Goal: Task Accomplishment & Management: Manage account settings

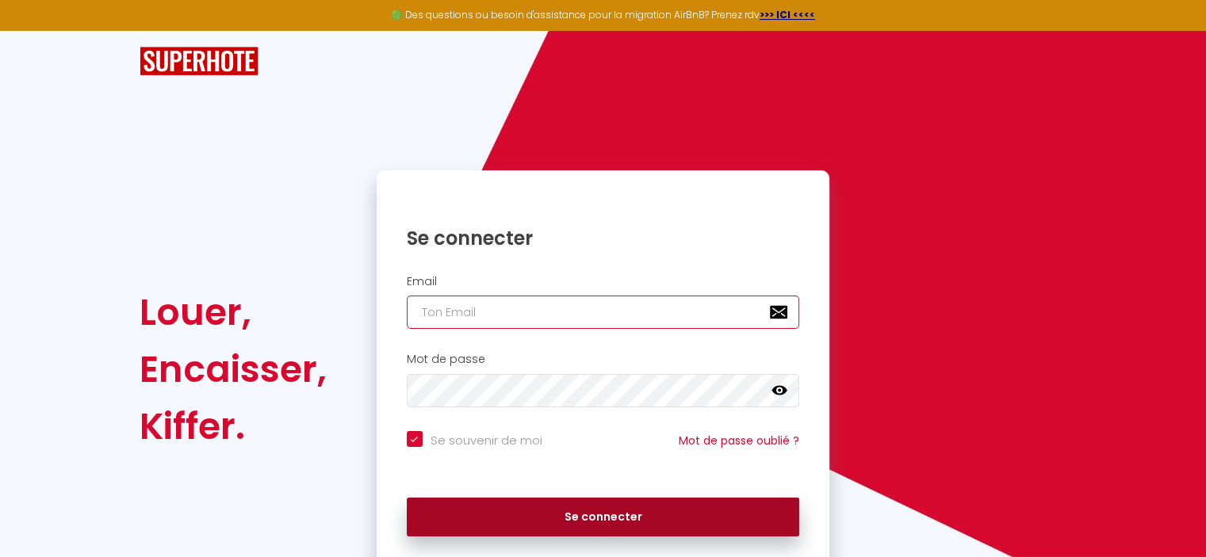
type input "[EMAIL_ADDRESS][DOMAIN_NAME]"
click at [498, 519] on button "Se connecter" at bounding box center [603, 518] width 393 height 40
checkbox input "true"
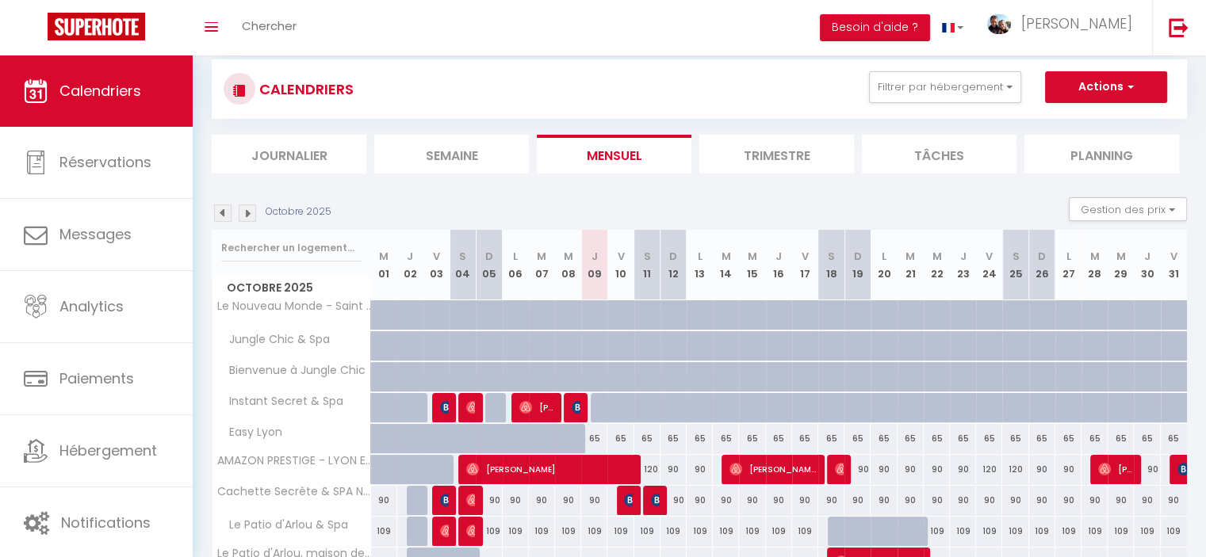
scroll to position [189, 0]
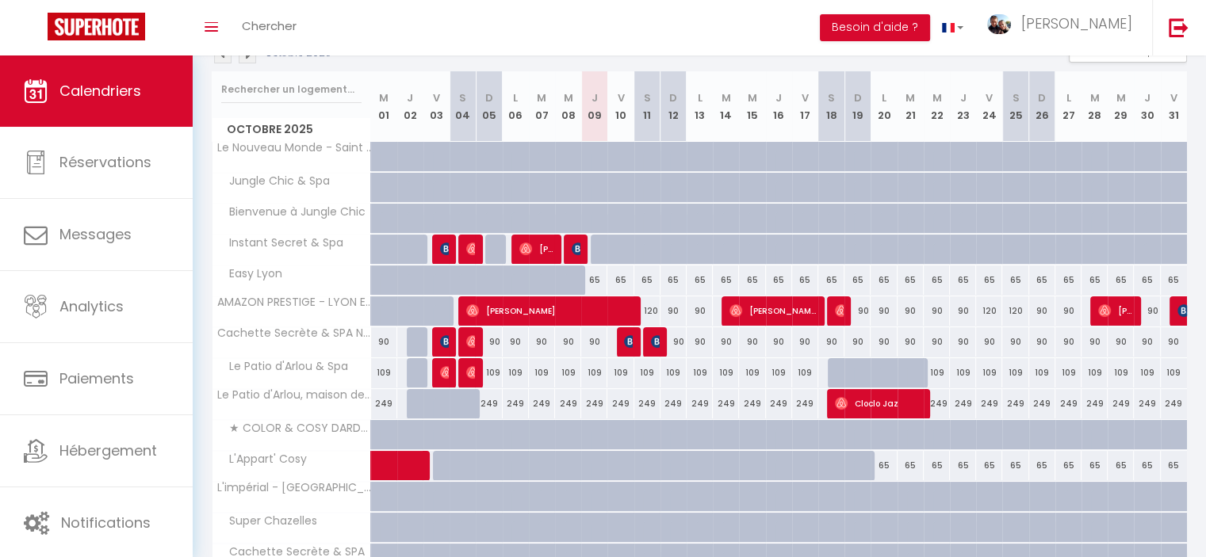
click at [882, 462] on div "65" at bounding box center [884, 465] width 26 height 29
type input "65"
select select "1"
type input "Lun 20 Octobre 2025"
type input "Mar 21 Octobre 2025"
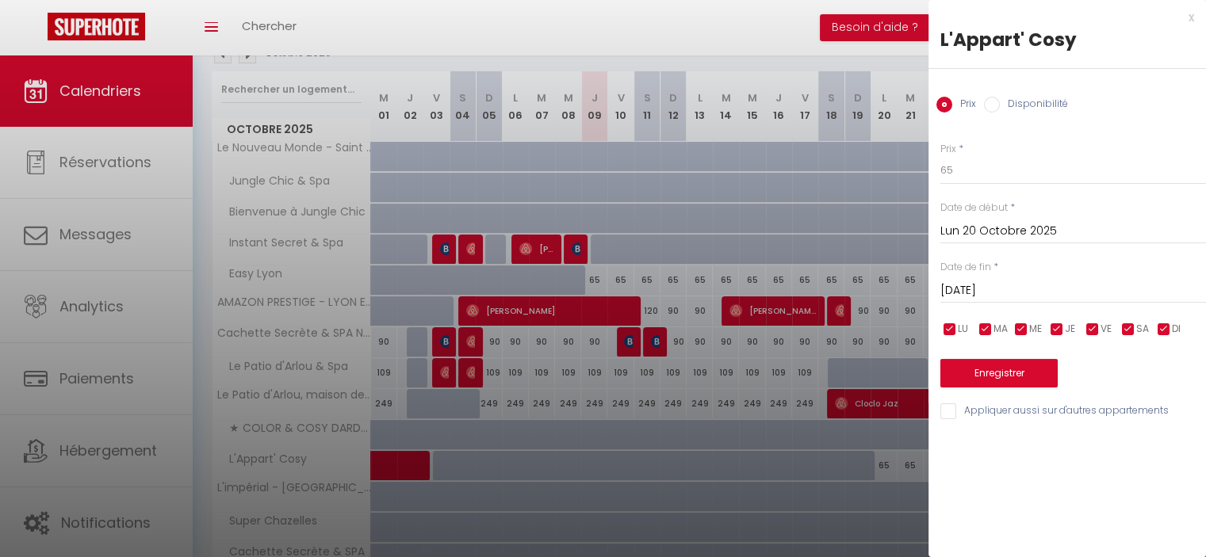
click at [1033, 98] on label "Disponibilité" at bounding box center [1034, 105] width 68 height 17
click at [1000, 98] on input "Disponibilité" at bounding box center [992, 105] width 16 height 16
radio input "true"
radio input "false"
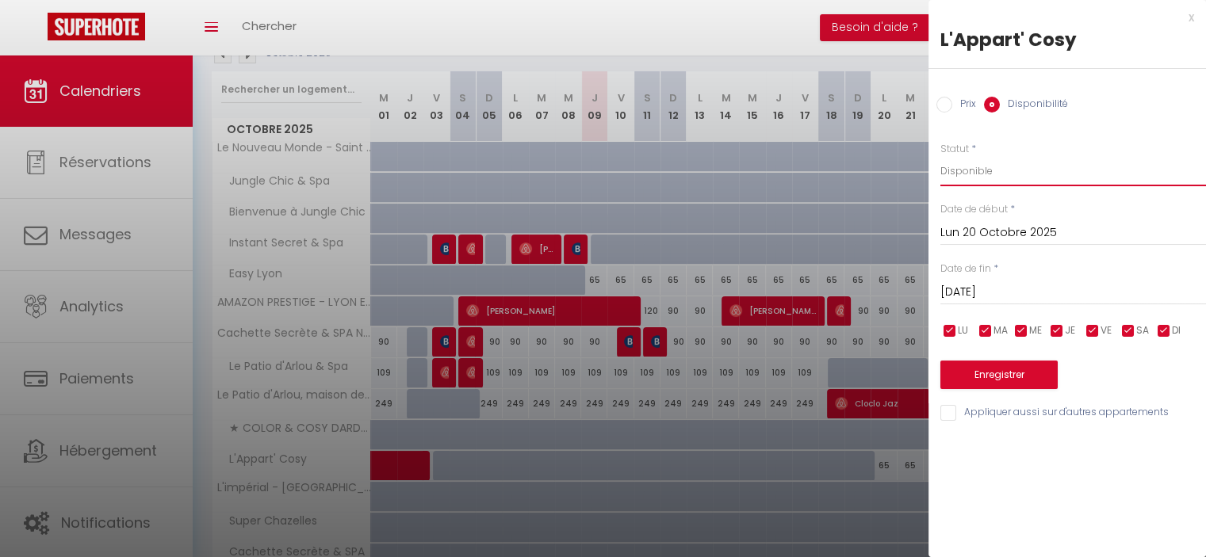
click at [1015, 170] on select "Disponible Indisponible" at bounding box center [1073, 171] width 266 height 30
select select "0"
click at [940, 156] on select "Disponible Indisponible" at bounding box center [1073, 171] width 266 height 30
click at [1031, 291] on input "Mar 21 Octobre 2025" at bounding box center [1073, 292] width 266 height 21
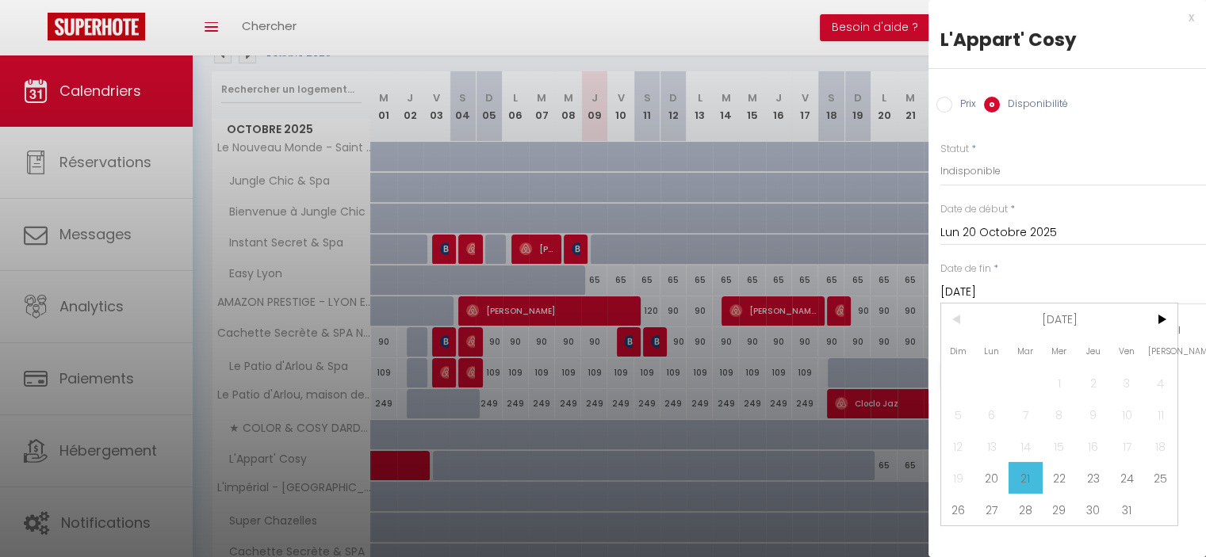
click at [1118, 507] on span "31" at bounding box center [1127, 510] width 34 height 32
type input "Ven 31 Octobre 2025"
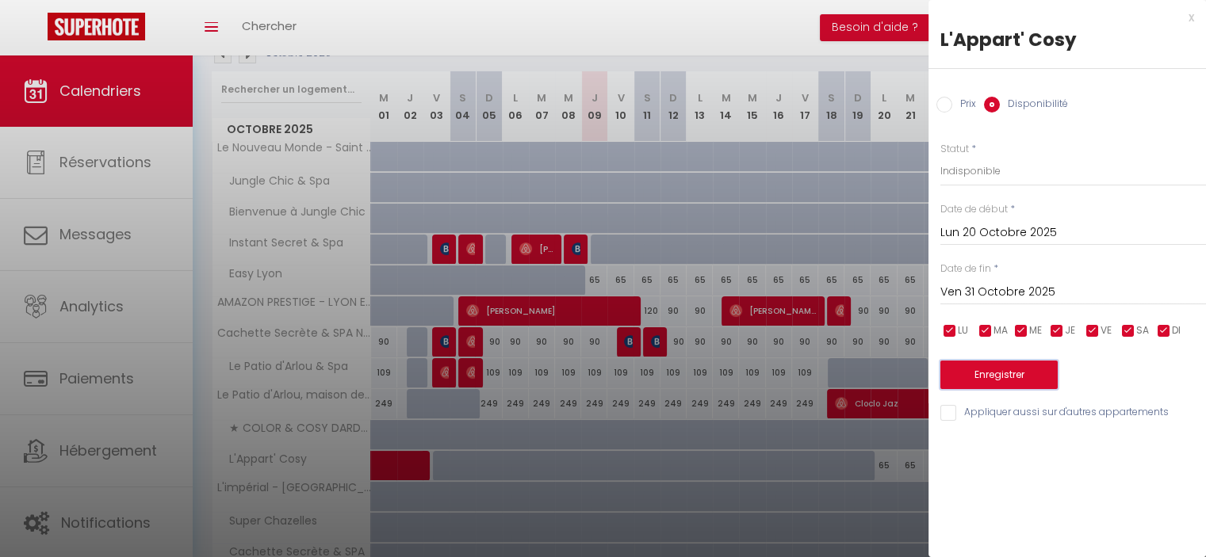
click at [1024, 377] on button "Enregistrer" at bounding box center [998, 375] width 117 height 29
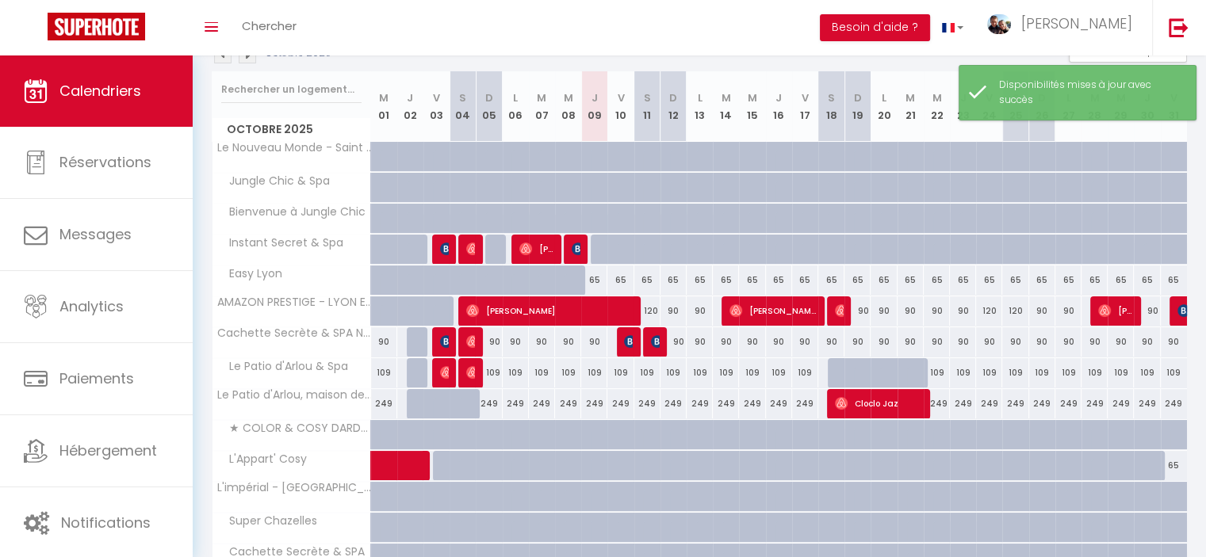
scroll to position [268, 0]
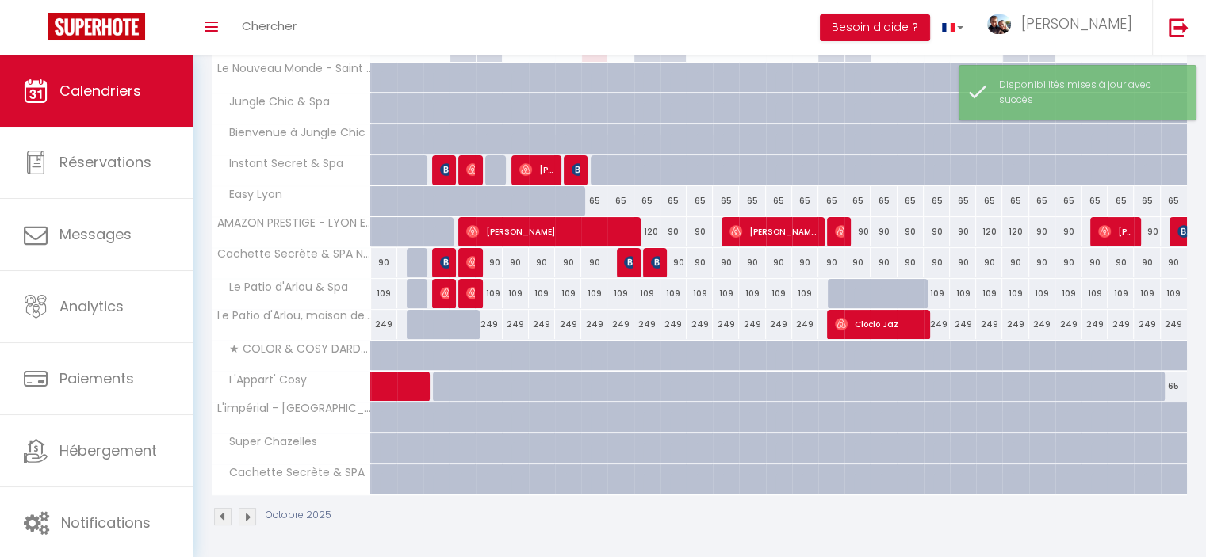
click at [251, 513] on img at bounding box center [247, 516] width 17 height 17
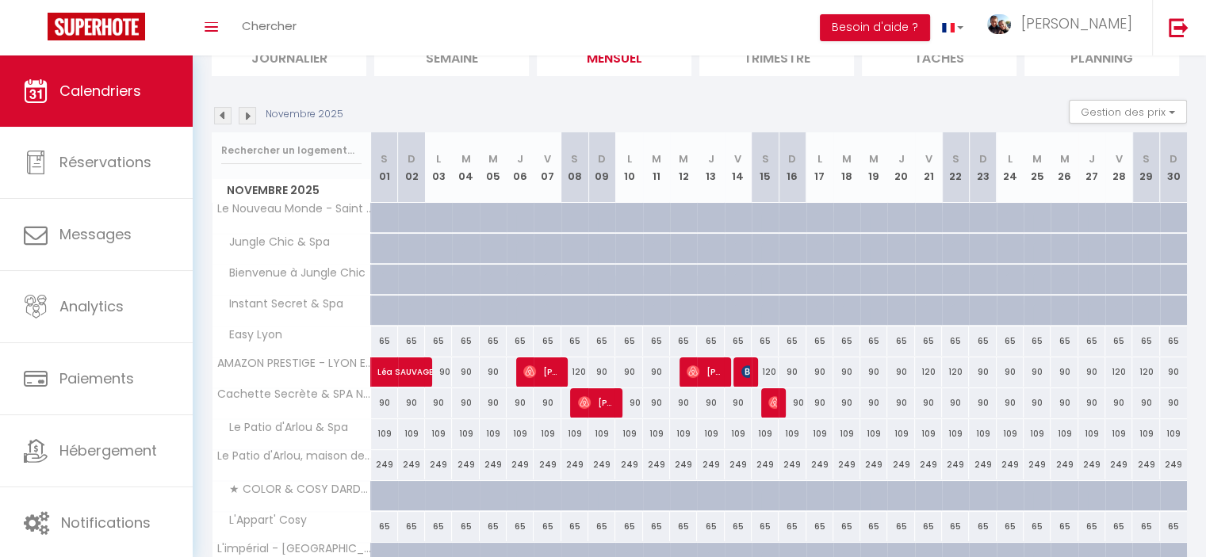
scroll to position [189, 0]
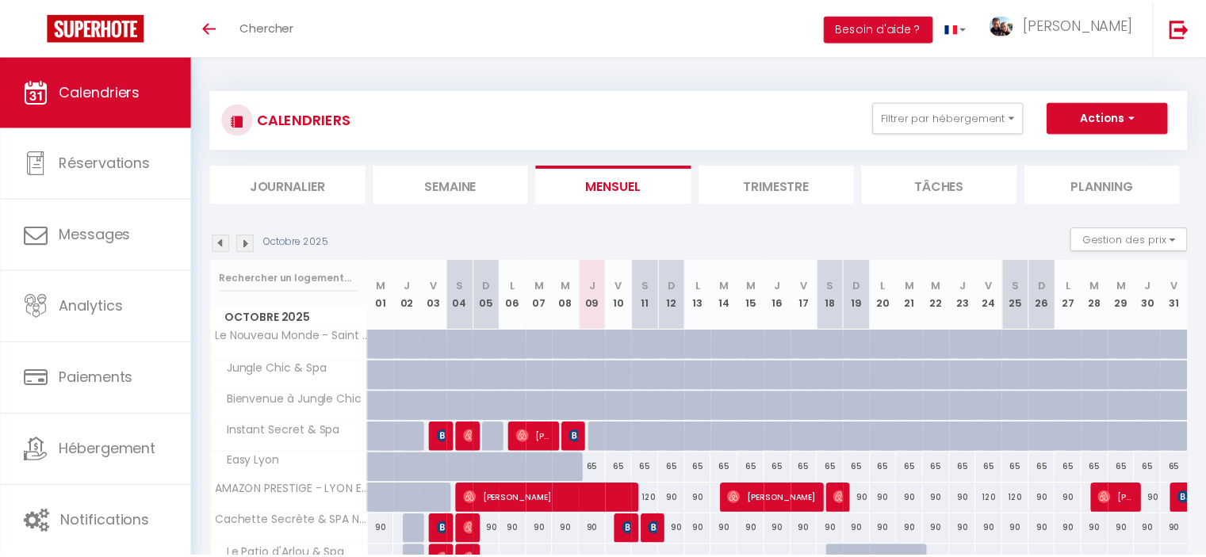
scroll to position [177, 0]
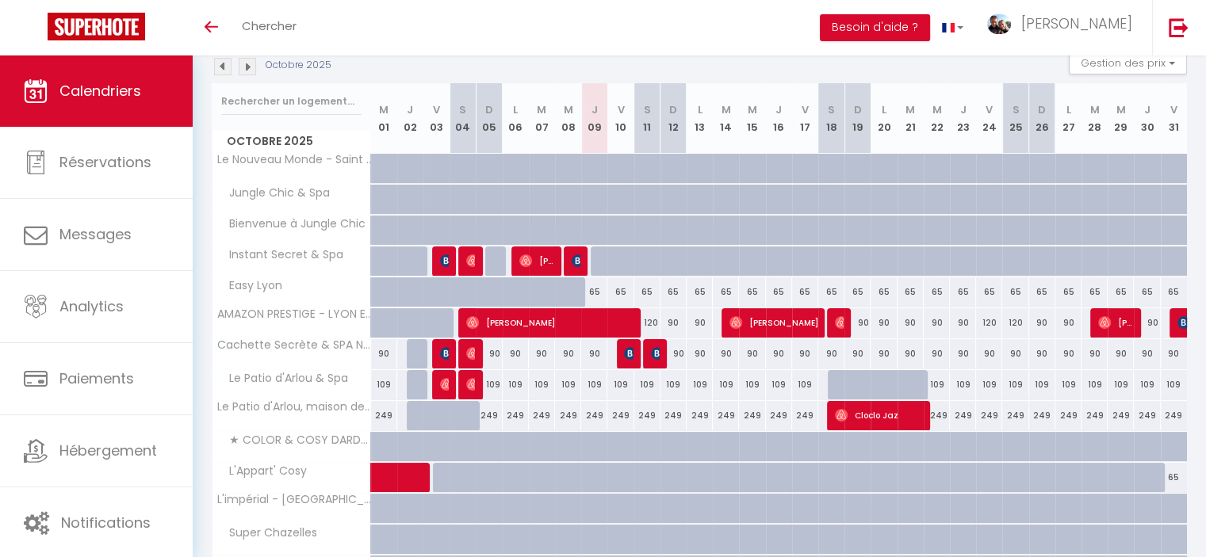
click at [130, 102] on link "Calendriers" at bounding box center [96, 91] width 193 height 71
